Goal: Task Accomplishment & Management: Use online tool/utility

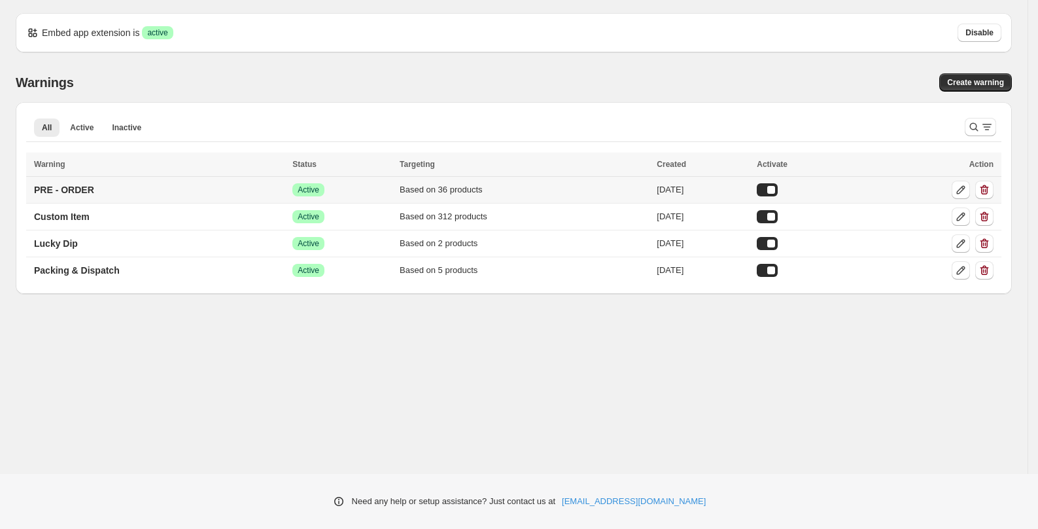
click at [142, 189] on td "PRE - ORDER" at bounding box center [157, 190] width 262 height 27
click at [74, 189] on p "PRE - ORDER" at bounding box center [64, 189] width 60 height 13
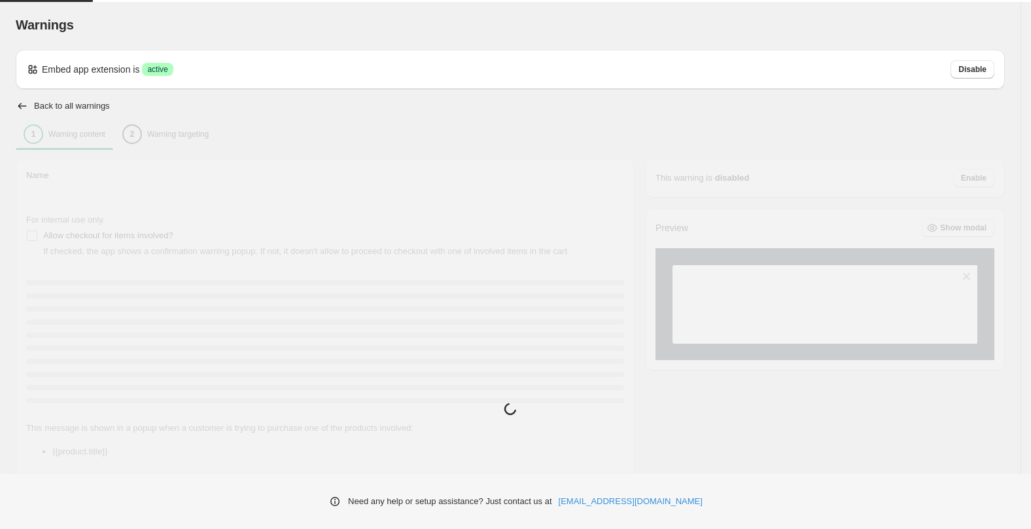
type input "**********"
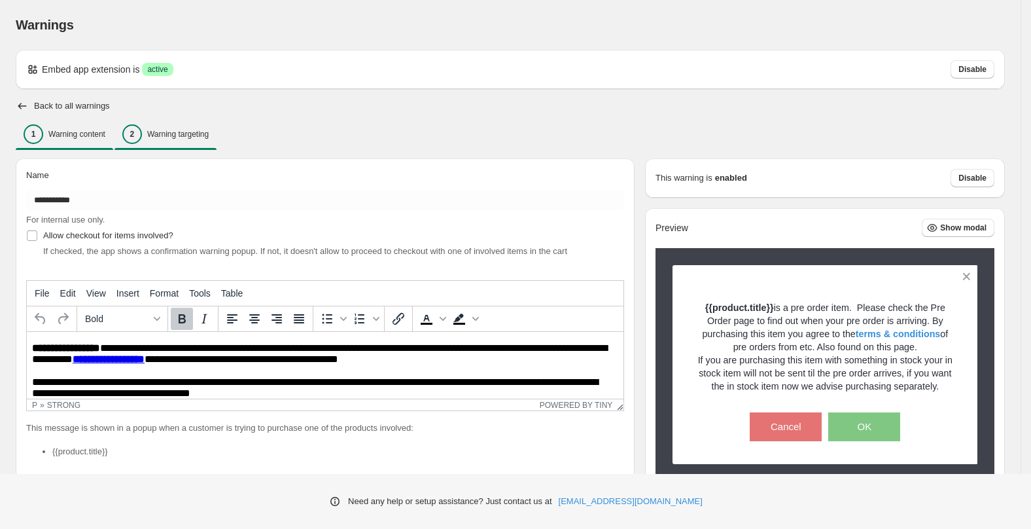
click at [169, 128] on div "2 Warning targeting" at bounding box center [165, 134] width 86 height 20
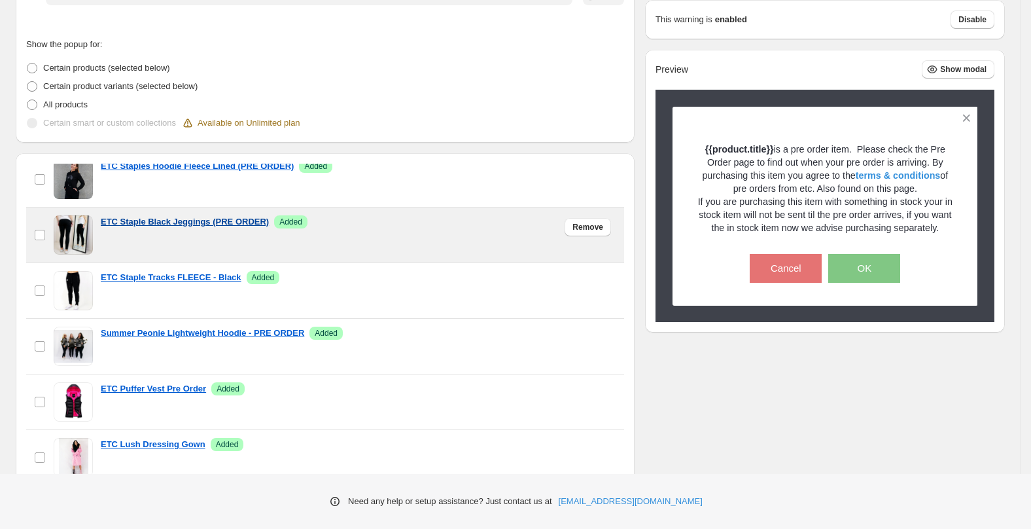
scroll to position [70, 0]
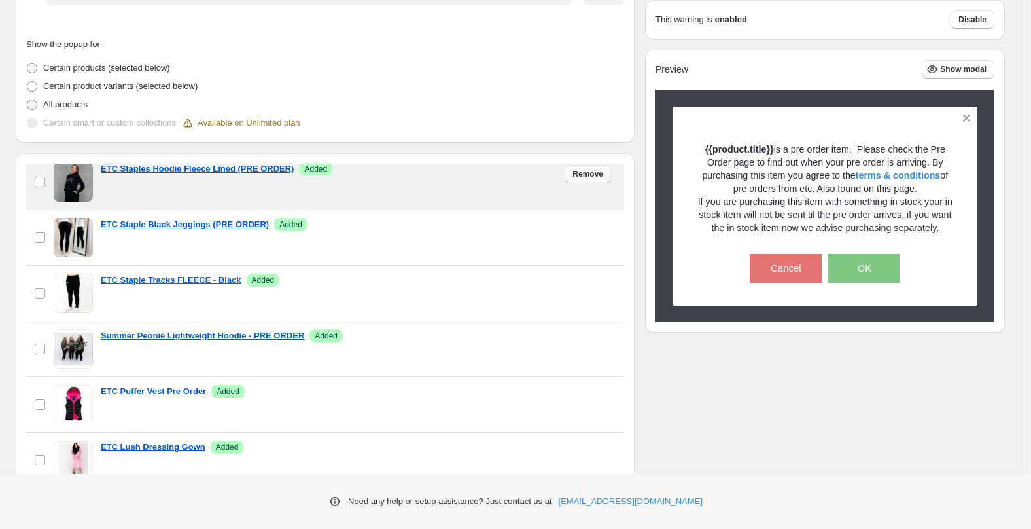
click at [574, 175] on span "Remove" at bounding box center [587, 174] width 31 height 10
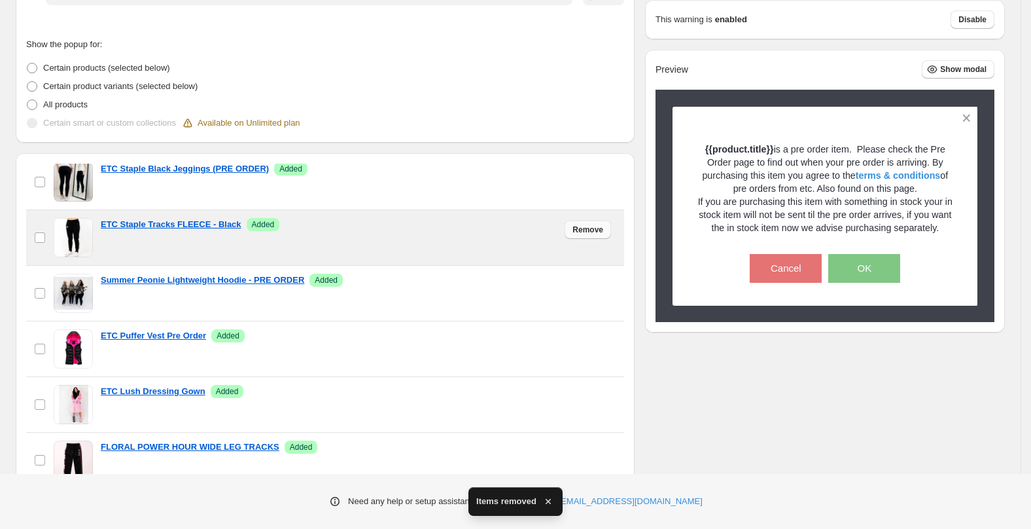
click at [586, 230] on span "Remove" at bounding box center [587, 229] width 31 height 10
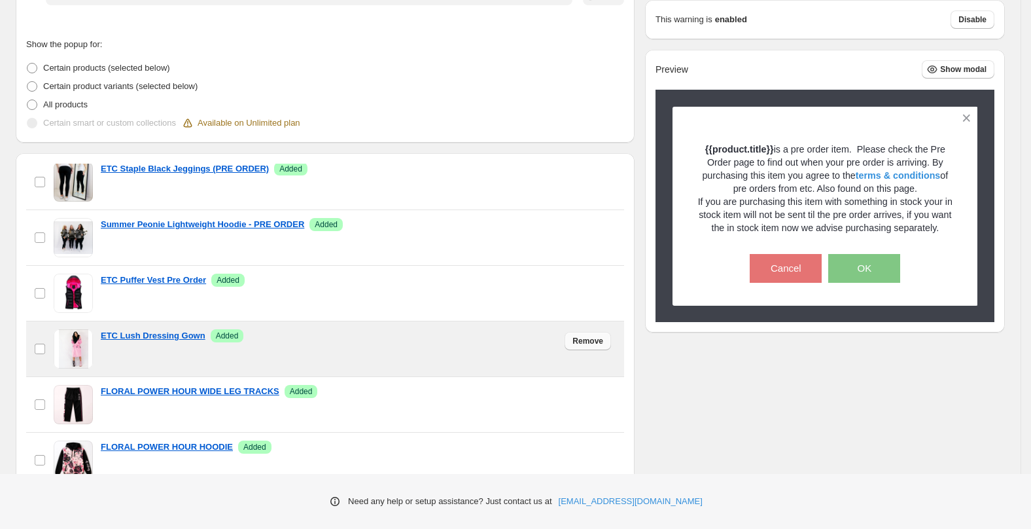
click at [589, 340] on span "Remove" at bounding box center [587, 341] width 31 height 10
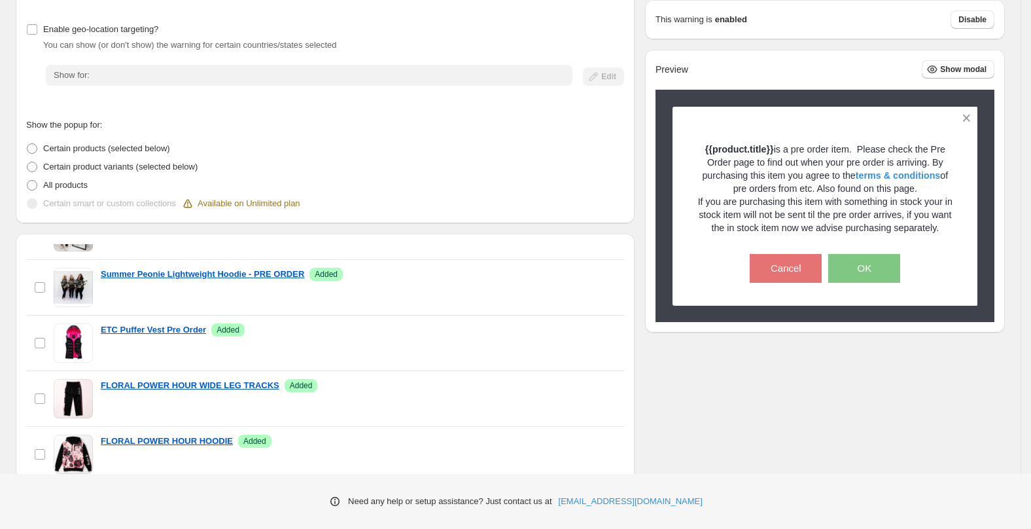
scroll to position [0, 0]
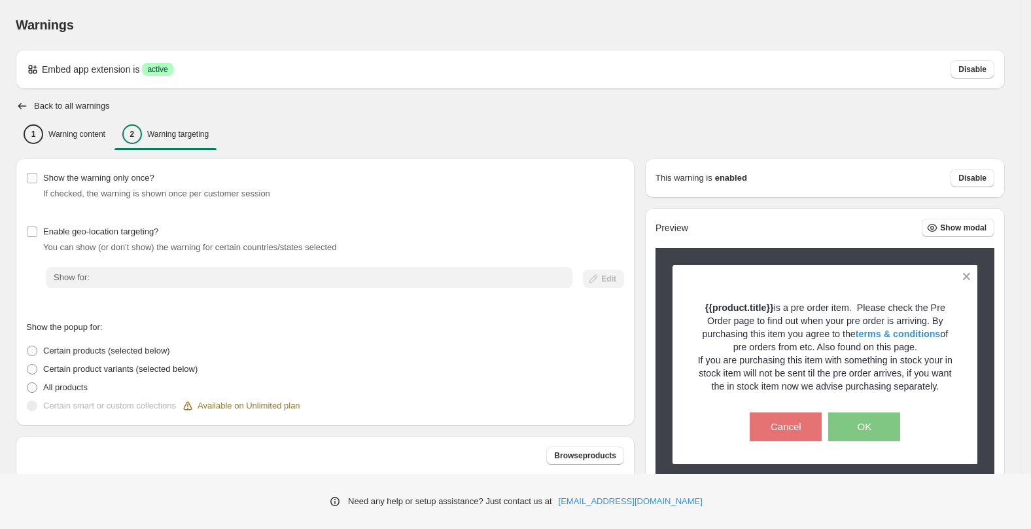
click at [337, 110] on div "Back to all warnings" at bounding box center [510, 105] width 989 height 13
click at [192, 133] on p "Warning targeting" at bounding box center [177, 134] width 61 height 10
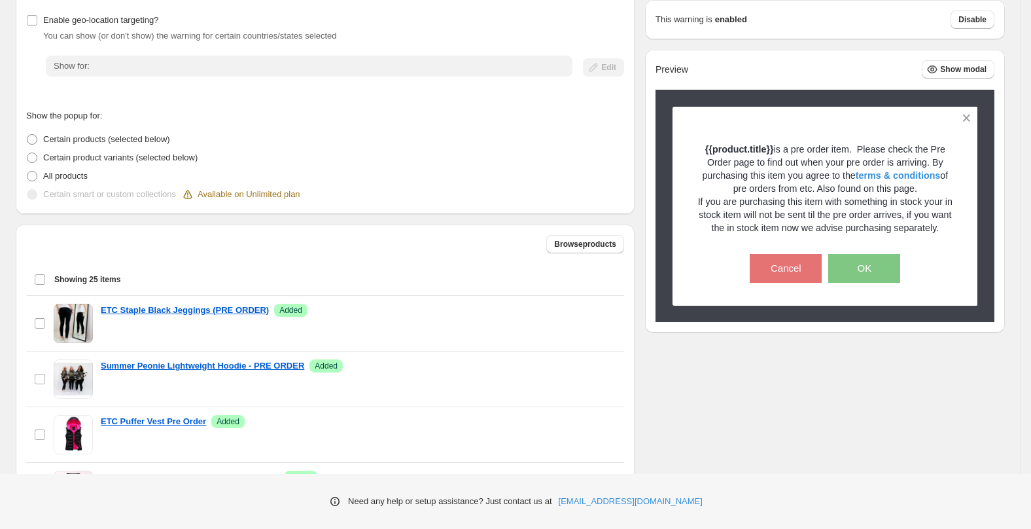
scroll to position [192, 0]
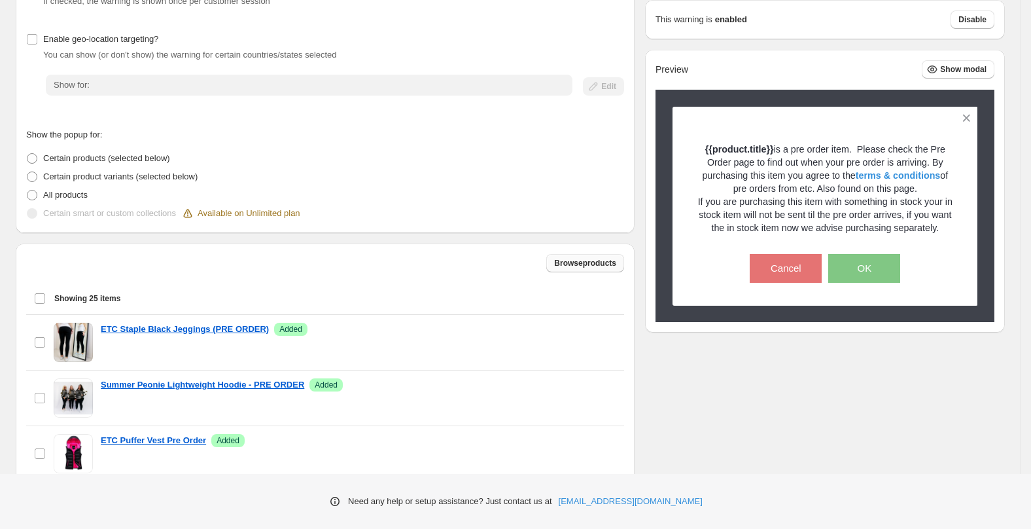
click at [570, 258] on span "Browse products" at bounding box center [585, 263] width 62 height 10
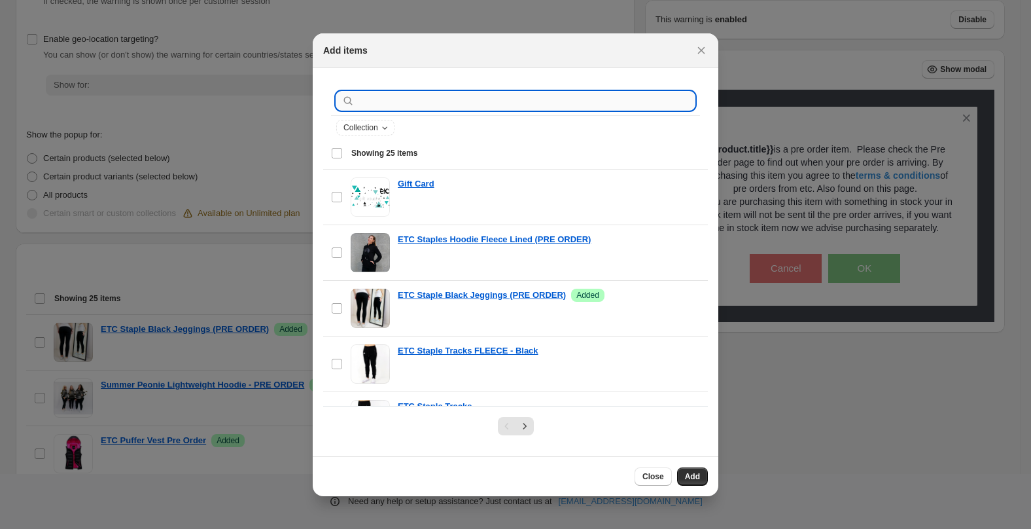
click at [392, 105] on input ":r1c:" at bounding box center [526, 101] width 338 height 18
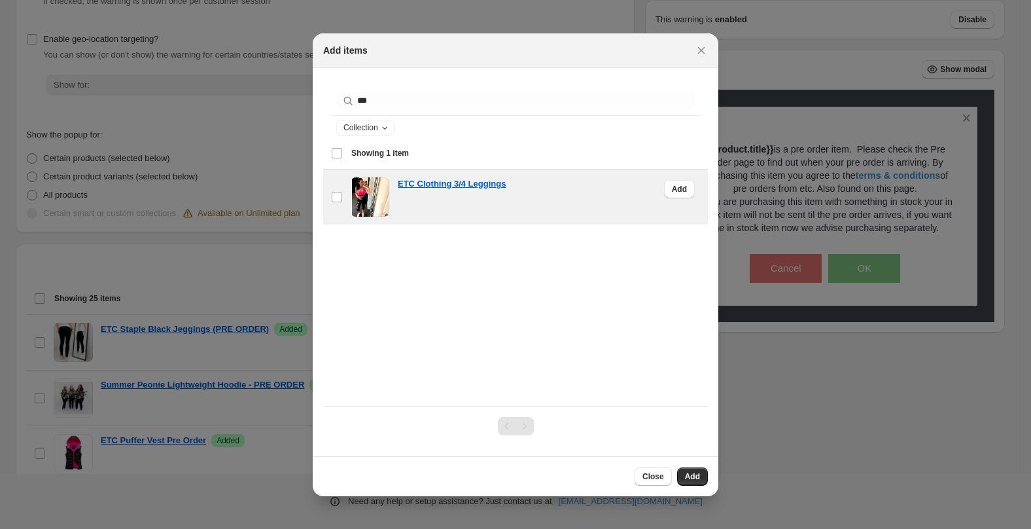
drag, startPoint x: 576, startPoint y: 198, endPoint x: 423, endPoint y: 209, distance: 153.5
click at [423, 209] on div "ETC Clothing 3/4 Leggings" at bounding box center [549, 196] width 302 height 39
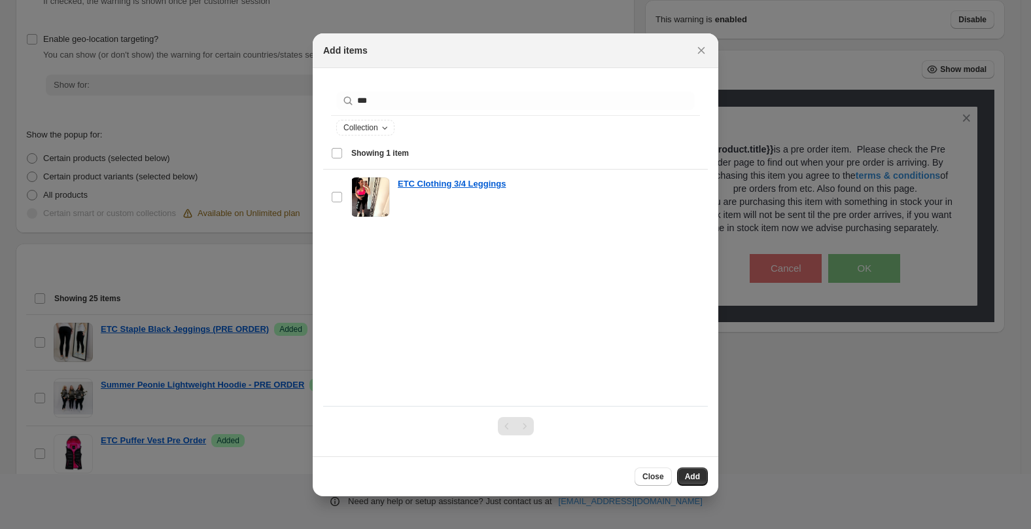
click at [457, 280] on div "*** Clear Collection Showing 1 item Select item Showing 1 item Select Select it…" at bounding box center [515, 241] width 385 height 327
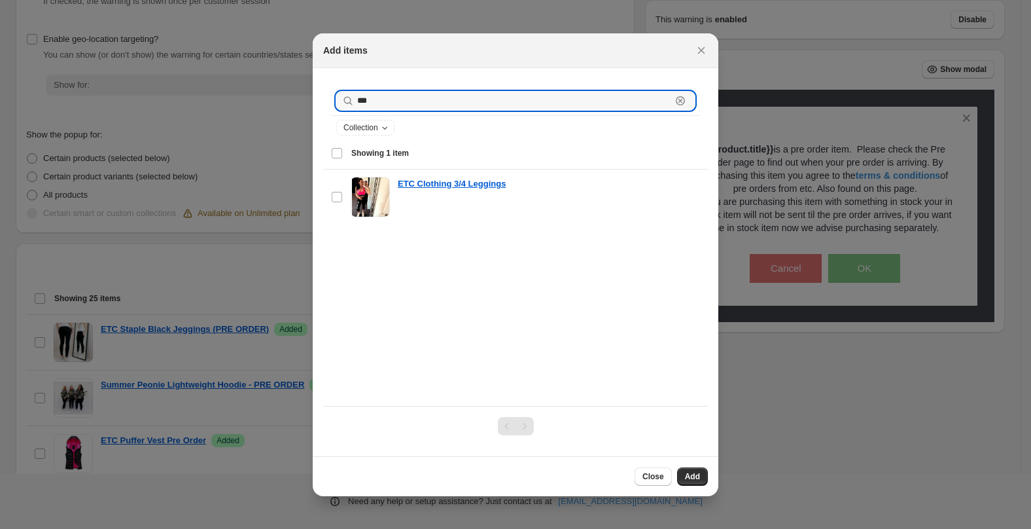
drag, startPoint x: 403, startPoint y: 105, endPoint x: 321, endPoint y: 95, distance: 83.0
click at [321, 95] on section "*** Clear Collection Showing 1 item Select item Showing 1 item Select Select it…" at bounding box center [516, 262] width 406 height 388
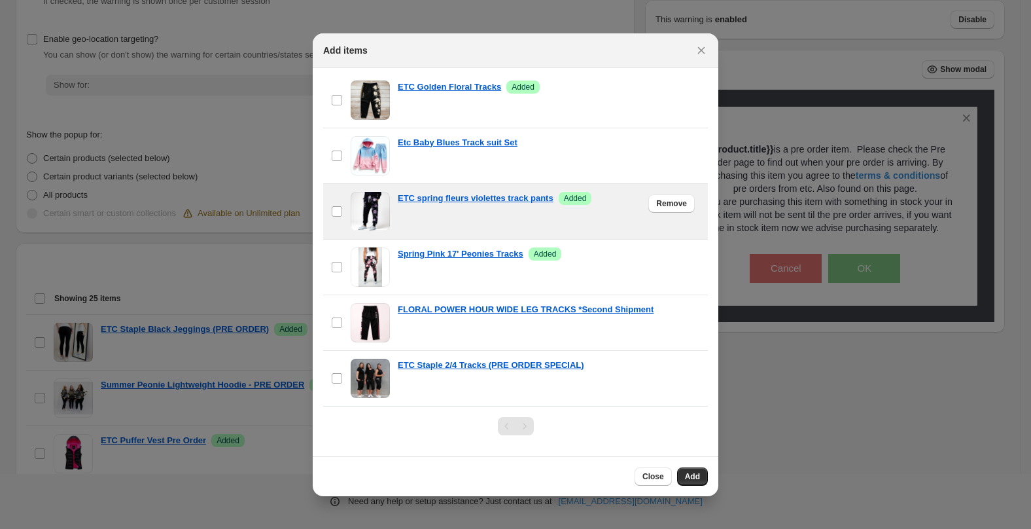
scroll to position [226, 0]
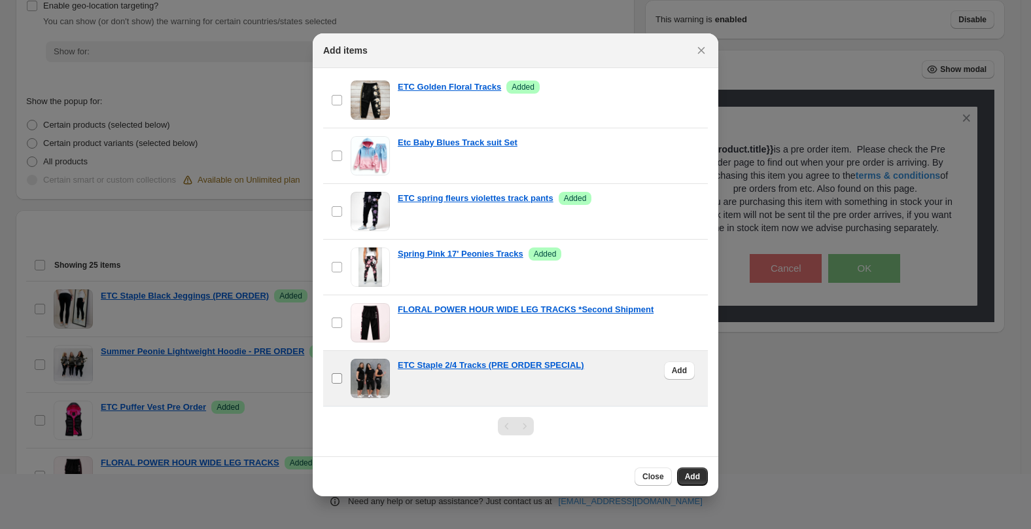
type input "*****"
click at [676, 370] on span "Add" at bounding box center [679, 370] width 15 height 10
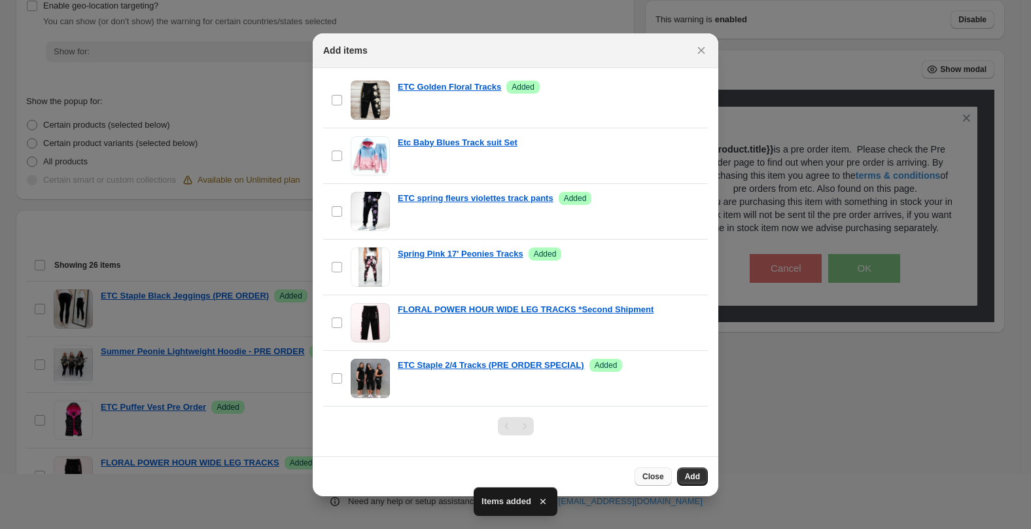
click at [655, 477] on span "Close" at bounding box center [653, 476] width 22 height 10
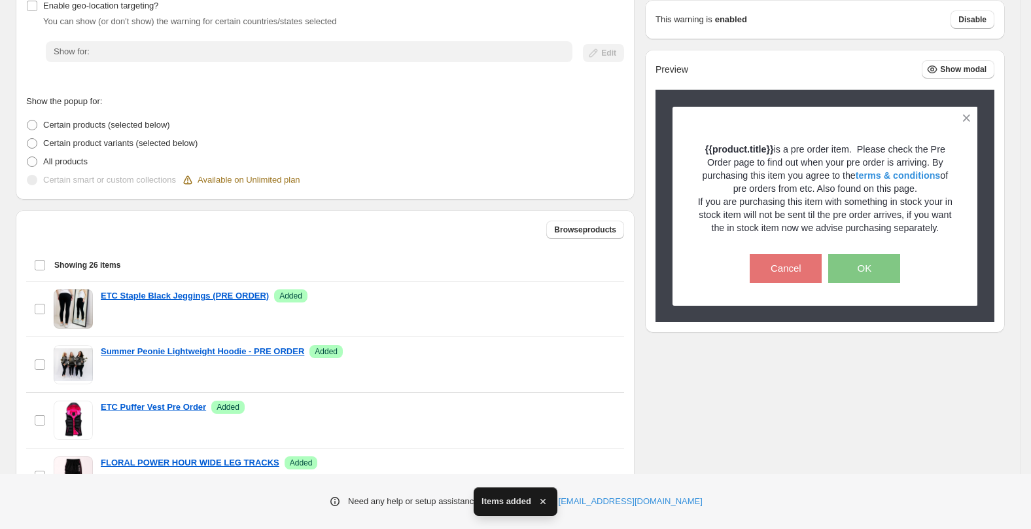
scroll to position [192, 0]
